Goal: Transaction & Acquisition: Book appointment/travel/reservation

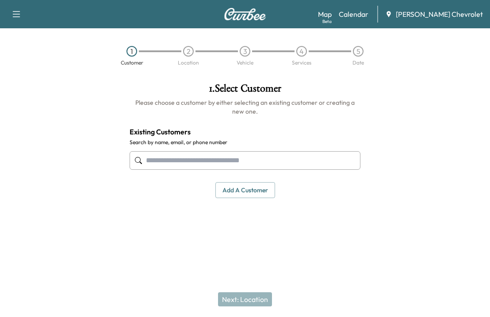
click at [368, 13] on link "Calendar" at bounding box center [354, 14] width 30 height 11
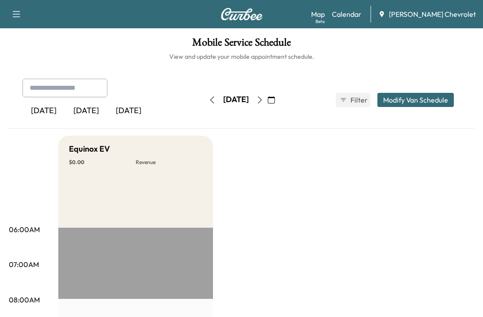
click at [264, 99] on icon "button" at bounding box center [259, 99] width 7 height 7
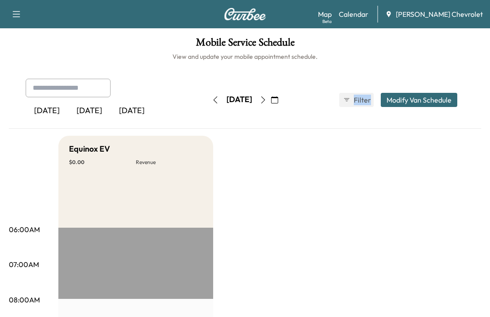
click at [271, 99] on div "[DATE]" at bounding box center [239, 100] width 63 height 14
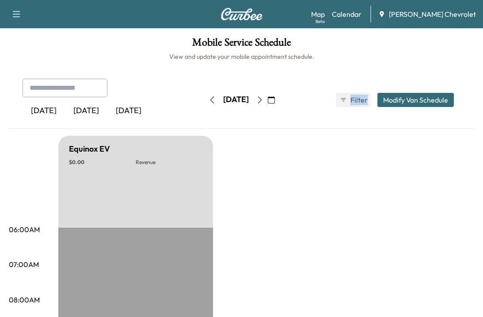
click at [268, 99] on button "button" at bounding box center [260, 100] width 15 height 14
click at [264, 99] on icon "button" at bounding box center [259, 99] width 7 height 7
